Goal: Task Accomplishment & Management: Use online tool/utility

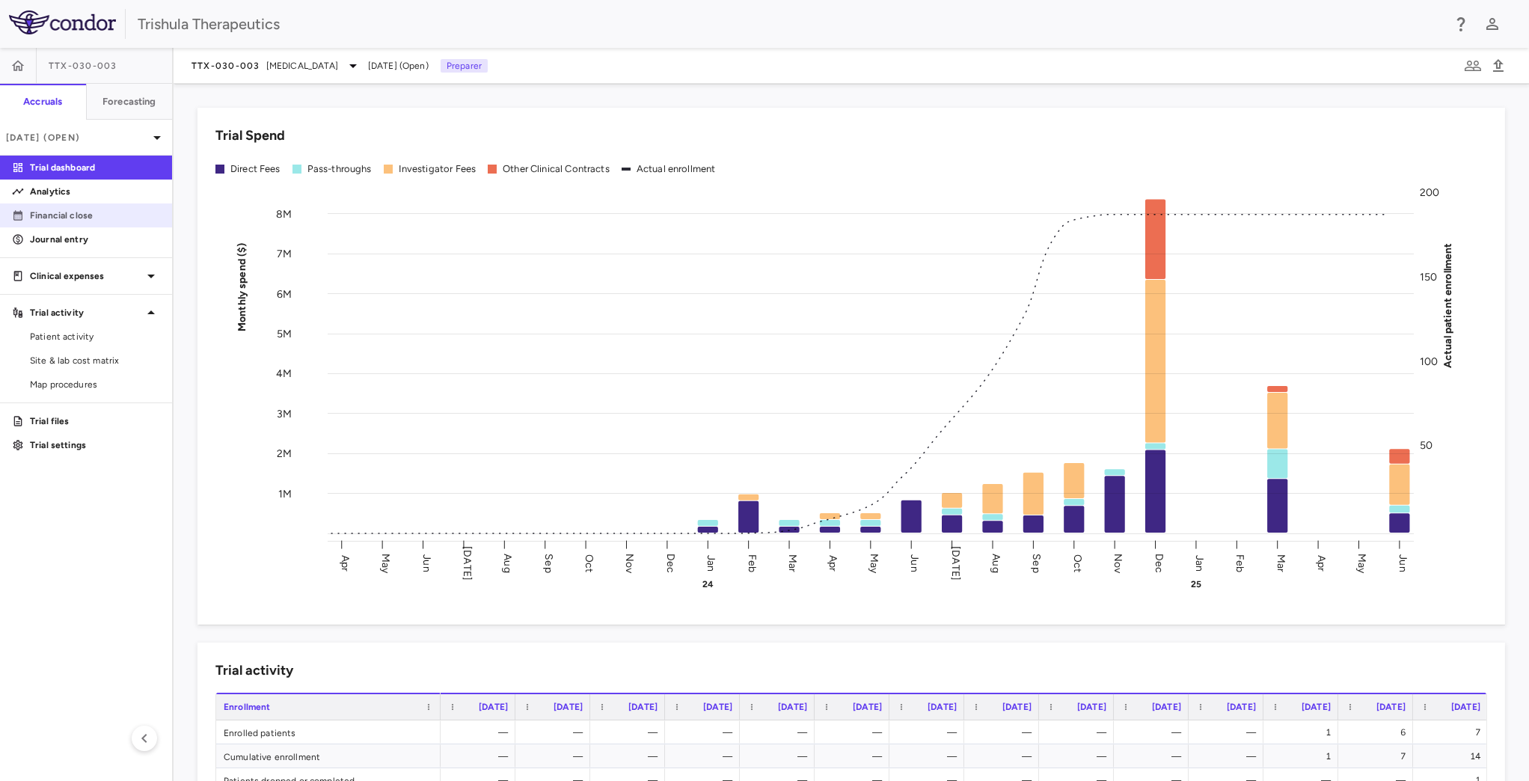
click at [93, 209] on p "Financial close" at bounding box center [95, 215] width 130 height 13
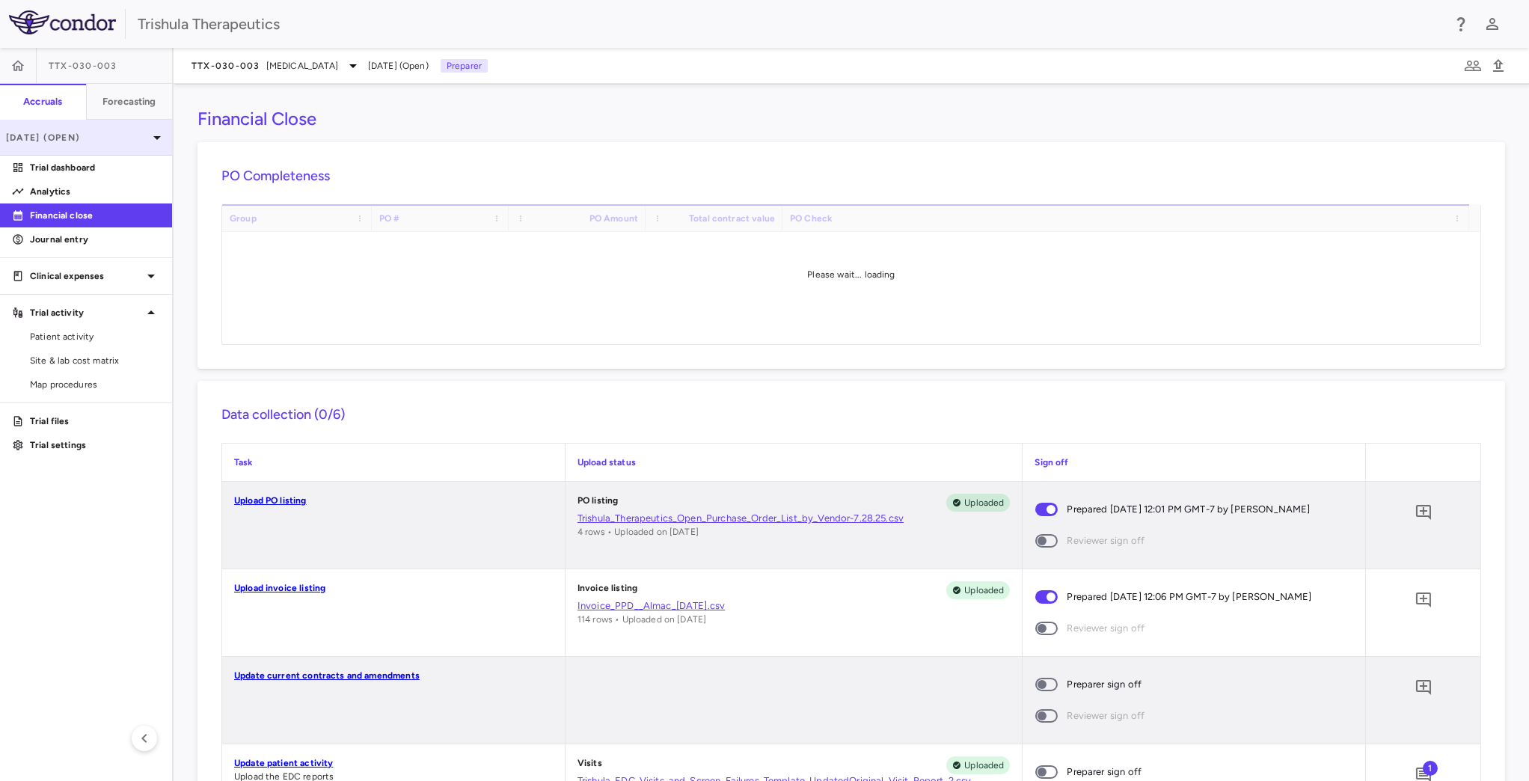
click at [112, 135] on p "[DATE] (Open)" at bounding box center [77, 137] width 142 height 13
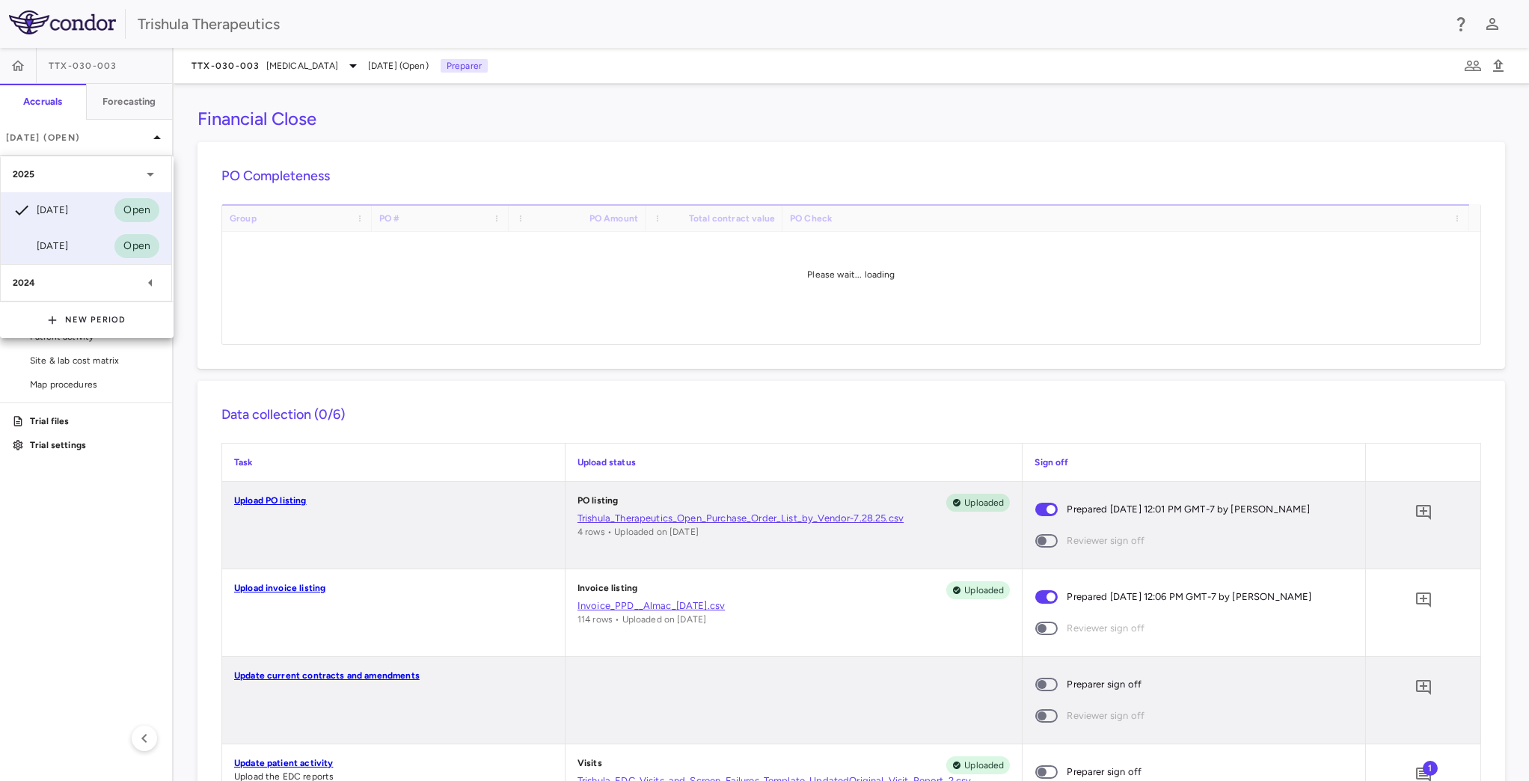
click at [81, 239] on div "[DATE] Open" at bounding box center [86, 246] width 171 height 36
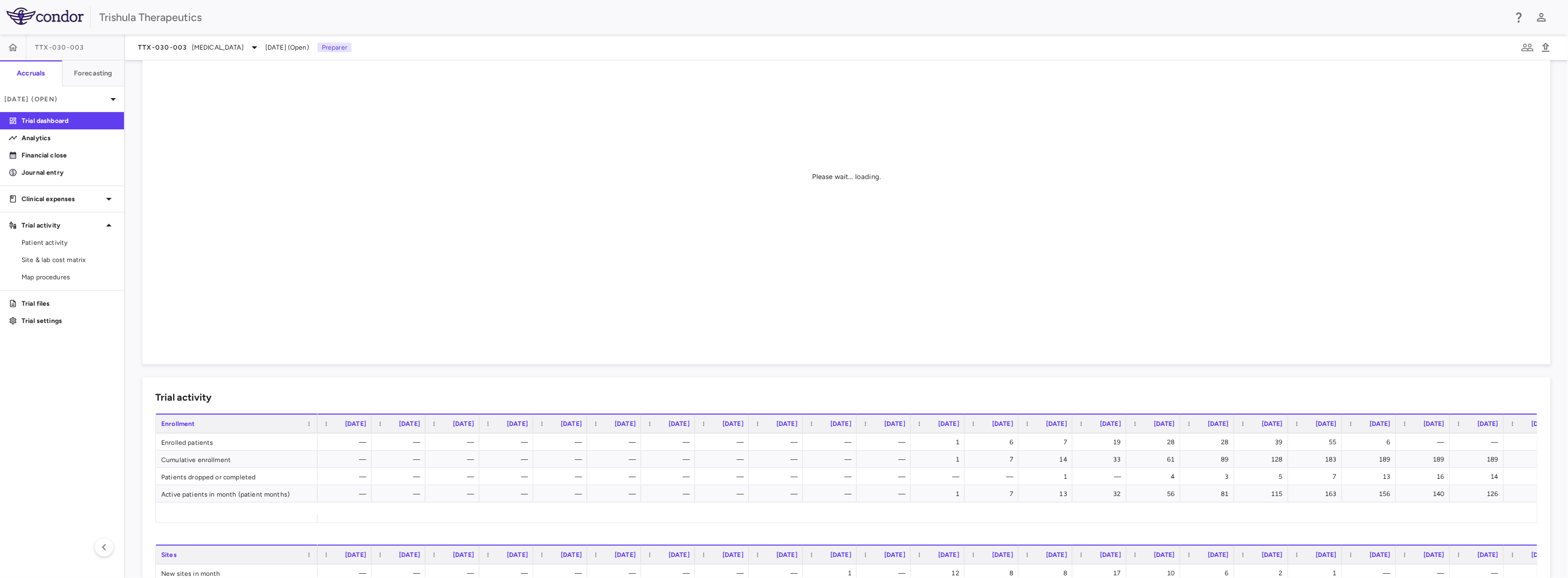
scroll to position [161, 0]
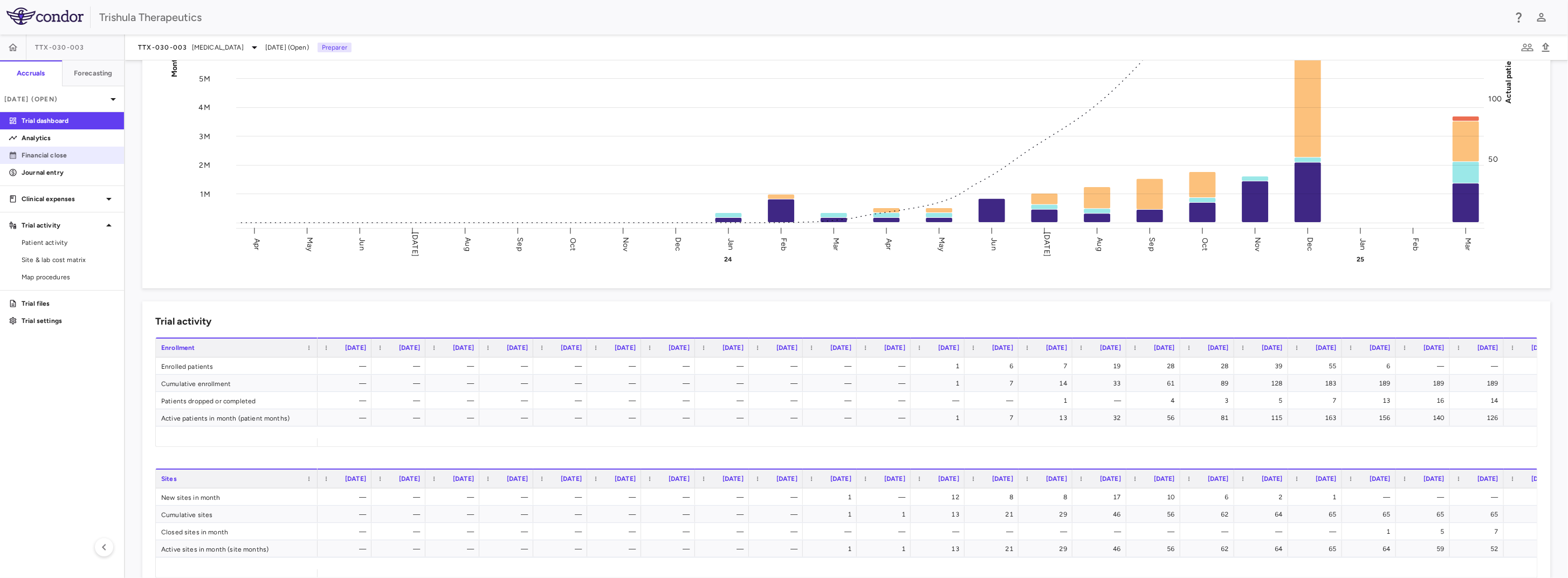
click at [48, 156] on p "Financial close" at bounding box center [68, 155] width 94 height 9
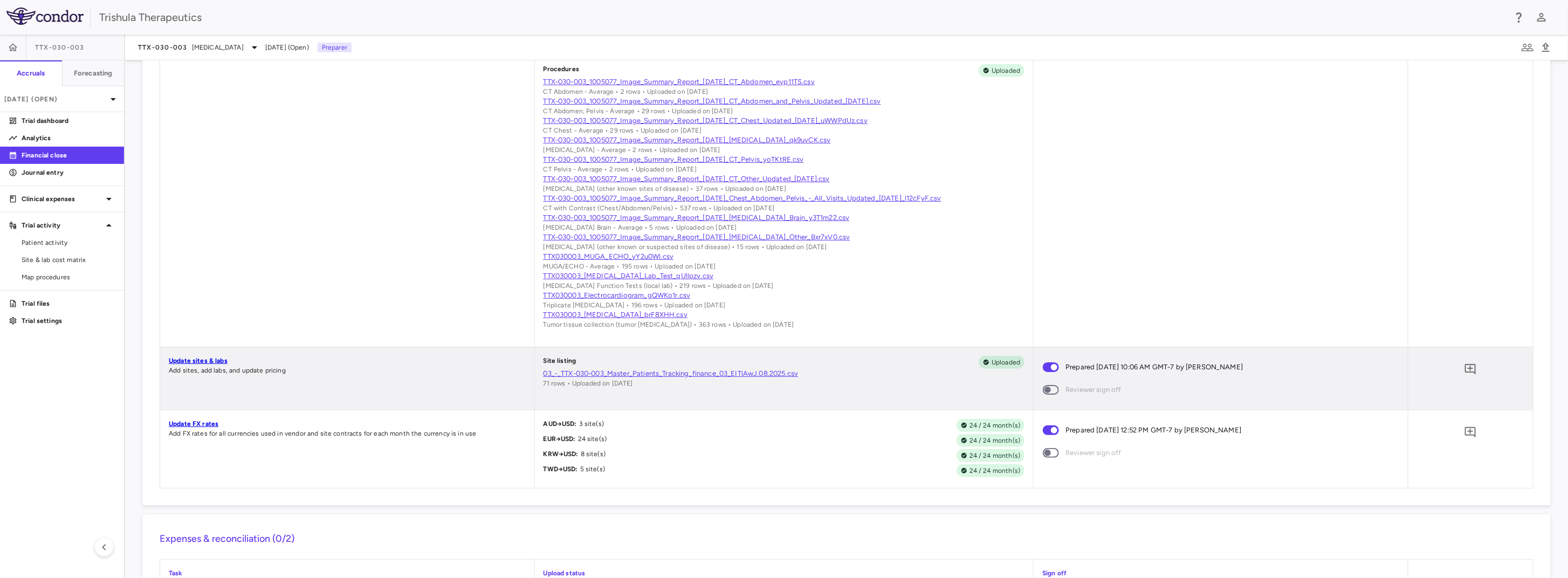
scroll to position [647, 0]
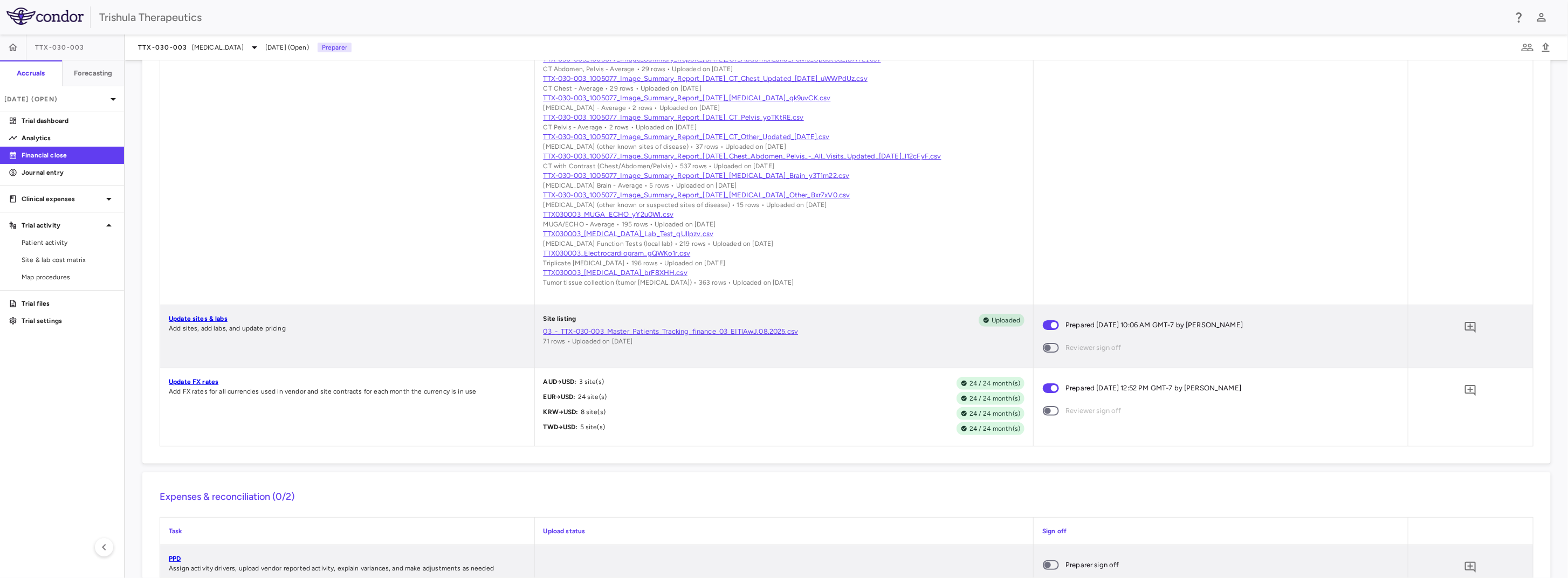
click at [647, 337] on link "03_-_TTX-030-003_Master_Patients_Tracking_finance_03_EITlAwJ.08.2025.csv" at bounding box center [784, 331] width 482 height 9
